Goal: Navigation & Orientation: Go to known website

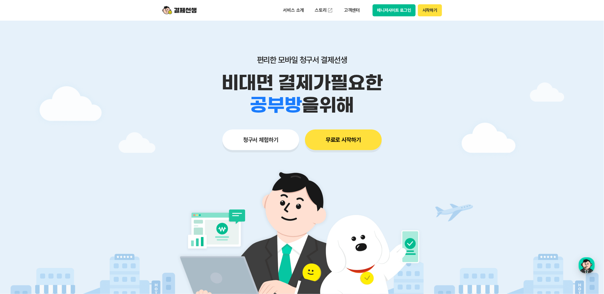
click at [386, 10] on button "매니저사이트 로그인" at bounding box center [393, 10] width 43 height 12
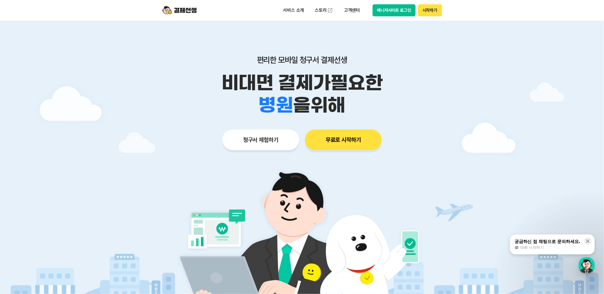
click at [399, 10] on button "매니저사이트 로그인" at bounding box center [393, 10] width 43 height 12
click at [402, 10] on button "매니저사이트 로그인" at bounding box center [393, 10] width 43 height 12
